Goal: Transaction & Acquisition: Purchase product/service

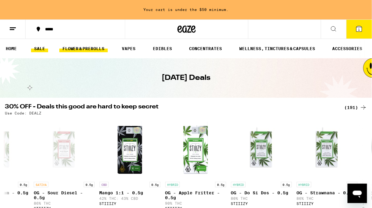
click at [76, 49] on link "FLOWER & PREROLLS" at bounding box center [83, 48] width 48 height 7
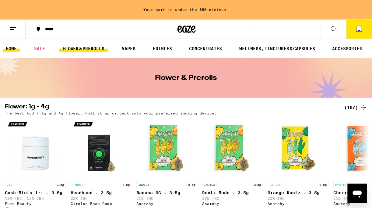
click at [12, 49] on link "HOME" at bounding box center [11, 48] width 17 height 7
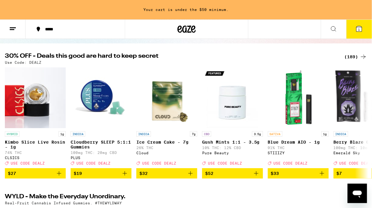
scroll to position [54, 0]
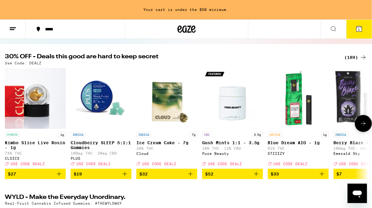
click at [184, 178] on span "$32" at bounding box center [166, 174] width 55 height 7
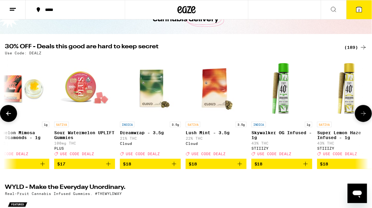
scroll to position [0, 1858]
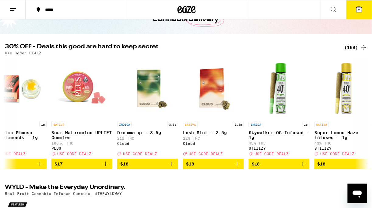
click at [358, 10] on icon at bounding box center [358, 9] width 5 height 5
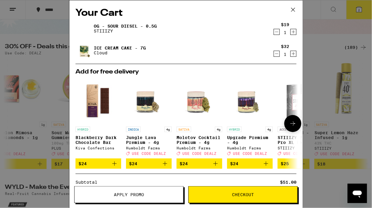
click at [96, 165] on span "$24" at bounding box center [98, 163] width 40 height 7
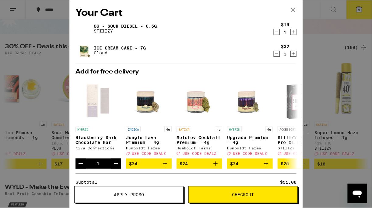
click at [292, 10] on icon at bounding box center [292, 9] width 9 height 9
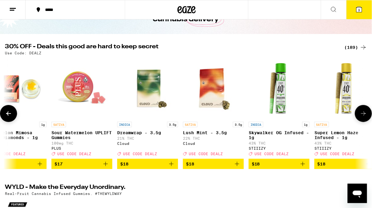
click at [366, 117] on icon at bounding box center [362, 113] width 7 height 7
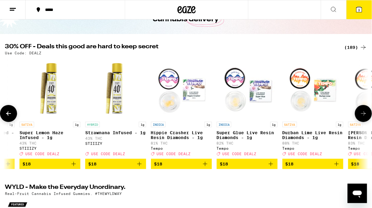
scroll to position [0, 2154]
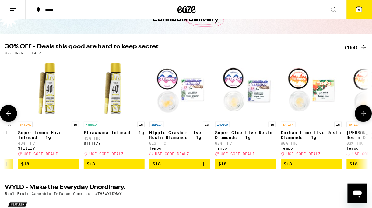
click at [11, 120] on button at bounding box center [8, 113] width 17 height 17
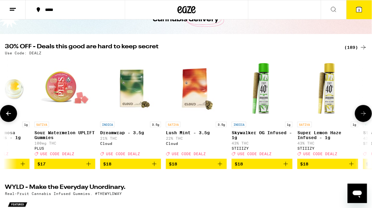
scroll to position [0, 1858]
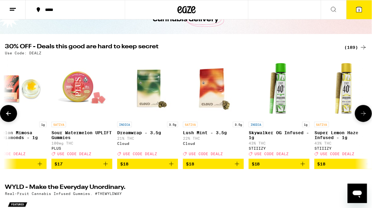
click at [274, 168] on span "$18" at bounding box center [278, 164] width 55 height 7
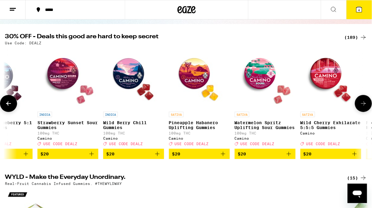
scroll to position [0, 3708]
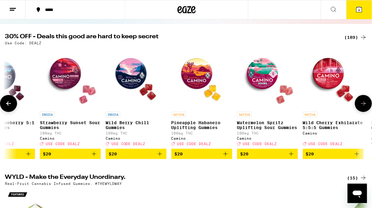
click at [139, 158] on span "$20" at bounding box center [136, 153] width 55 height 7
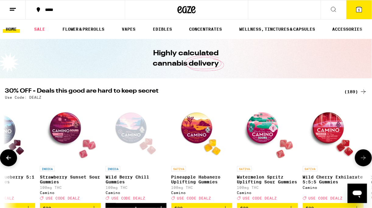
scroll to position [1, 0]
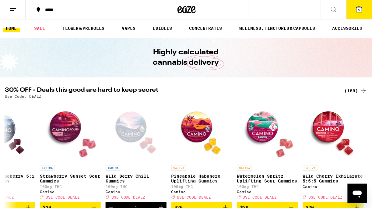
click at [356, 10] on icon at bounding box center [358, 9] width 7 height 7
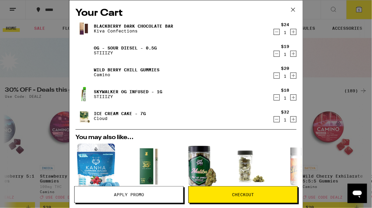
click at [131, 193] on span "Apply Promo" at bounding box center [129, 195] width 30 height 4
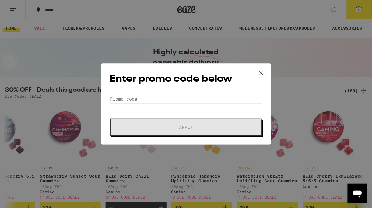
click at [135, 92] on div "Enter promo code below Promo Code Apply" at bounding box center [186, 104] width 170 height 81
click at [135, 98] on input "Promo Code" at bounding box center [185, 99] width 153 height 9
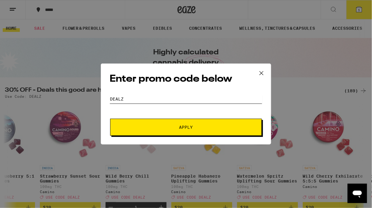
type input "DEALZ"
click at [157, 125] on span "Apply" at bounding box center [185, 127] width 109 height 4
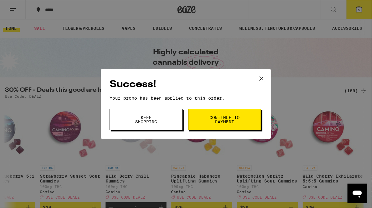
click at [200, 126] on button "Continue to payment" at bounding box center [224, 119] width 73 height 21
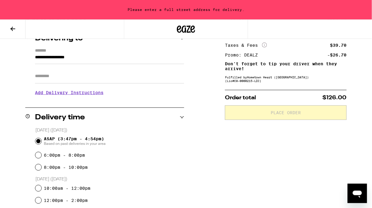
scroll to position [82, 0]
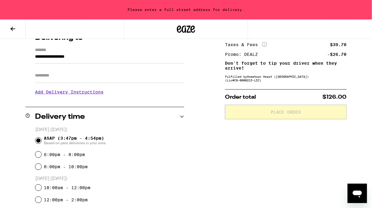
click at [90, 81] on input "Apt/Suite" at bounding box center [109, 75] width 149 height 15
click at [99, 64] on input "**********" at bounding box center [109, 58] width 149 height 10
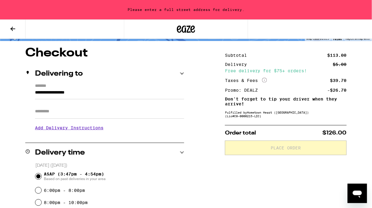
scroll to position [0, 0]
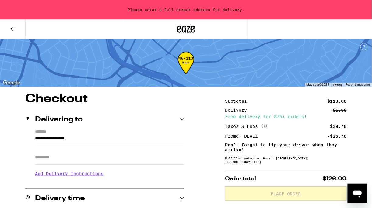
click at [64, 139] on input "**********" at bounding box center [109, 140] width 149 height 10
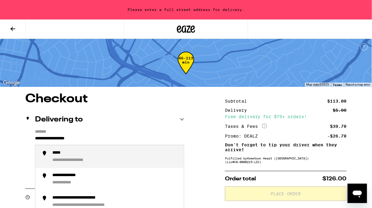
drag, startPoint x: 88, startPoint y: 140, endPoint x: 32, endPoint y: 136, distance: 56.7
click at [32, 136] on div "**********" at bounding box center [104, 156] width 159 height 52
click at [57, 156] on div "**********" at bounding box center [74, 152] width 44 height 5
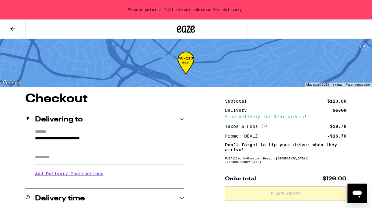
type input "**********"
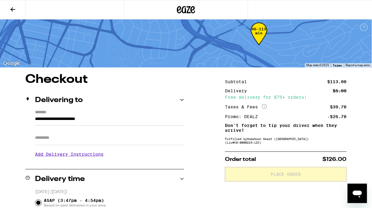
click at [49, 160] on h3 "Add Delivery Instructions" at bounding box center [109, 154] width 149 height 14
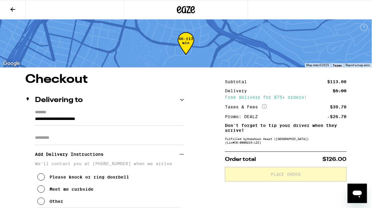
click at [52, 142] on input "Apt/Suite" at bounding box center [109, 138] width 149 height 15
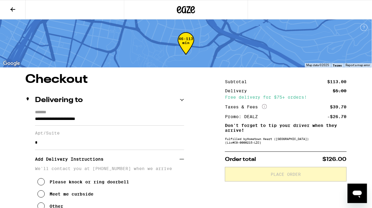
type input "*"
